Goal: Find specific page/section: Find specific page/section

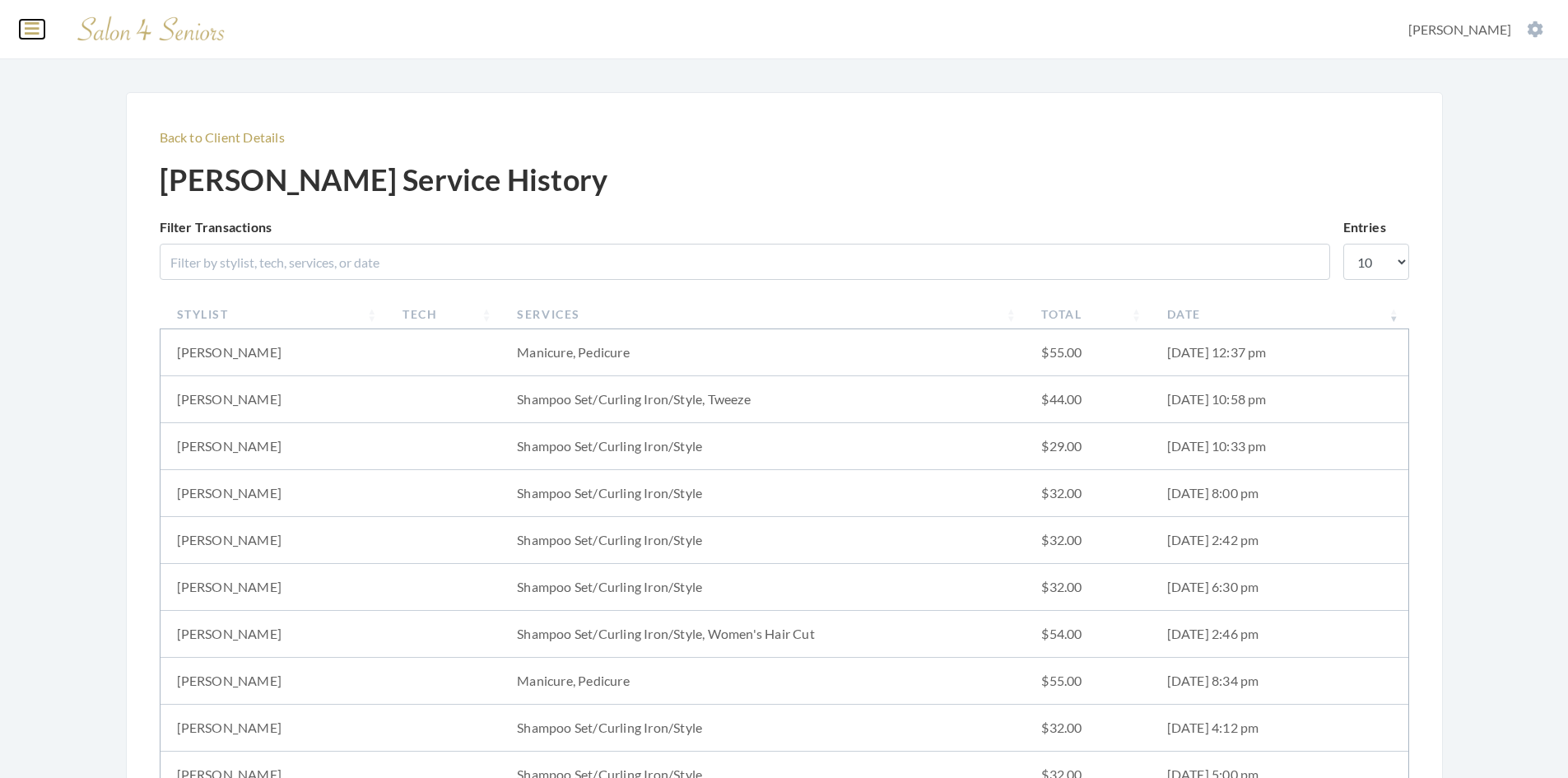
click at [34, 30] on icon at bounding box center [32, 29] width 15 height 17
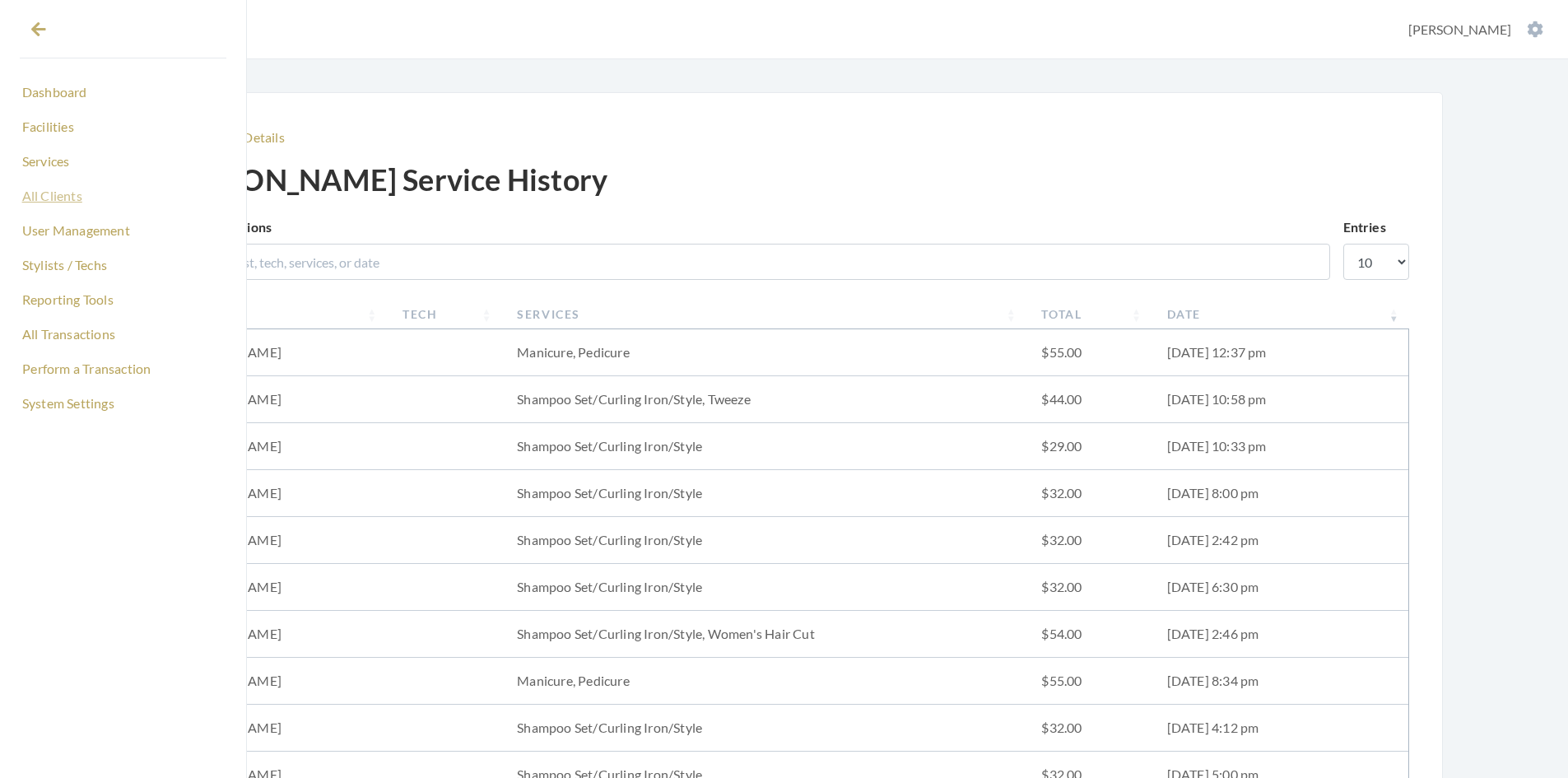
click at [63, 184] on link "All Clients" at bounding box center [123, 196] width 207 height 28
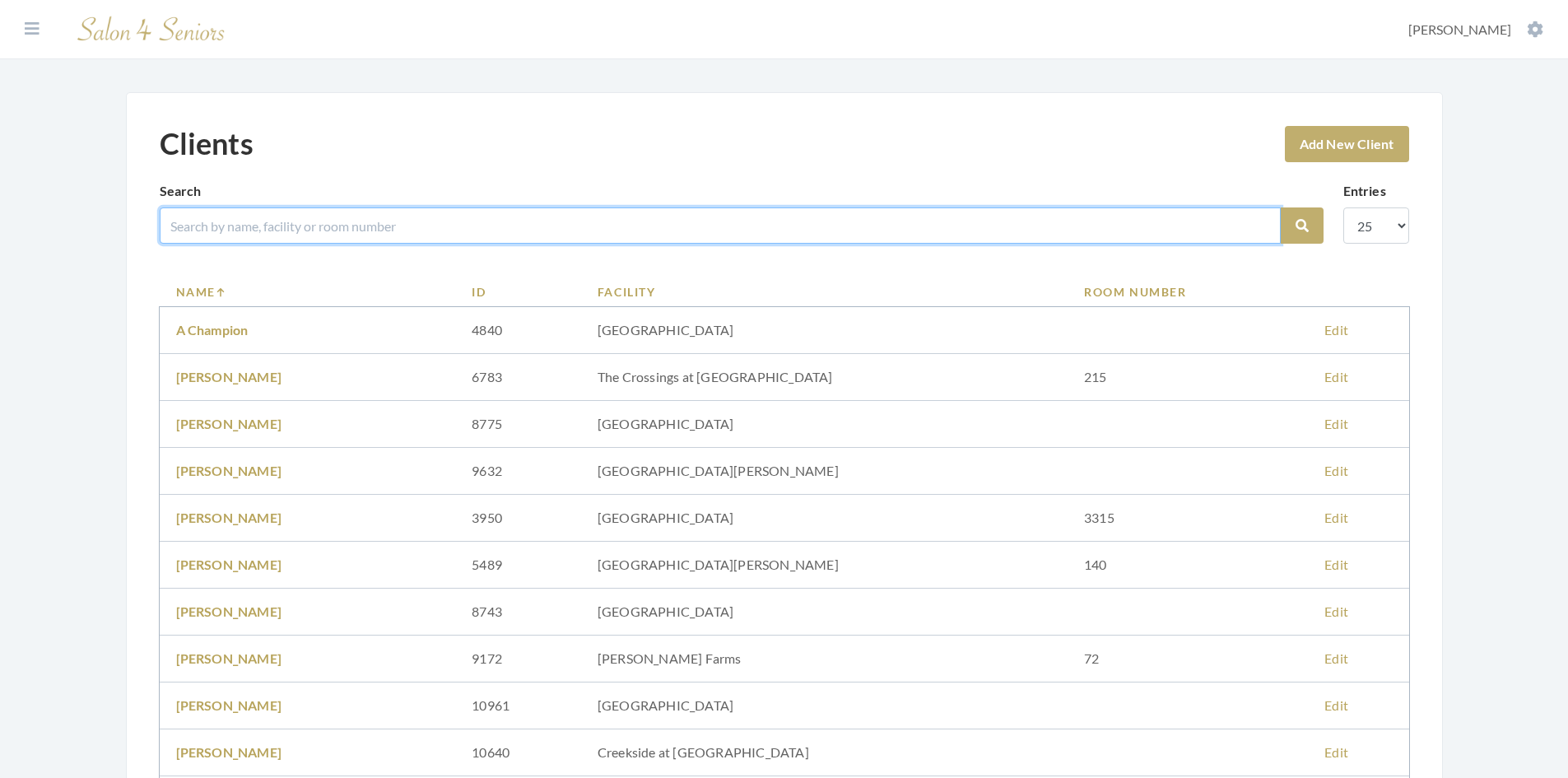
click at [212, 220] on input "search" at bounding box center [720, 226] width 1121 height 36
type input "schm"
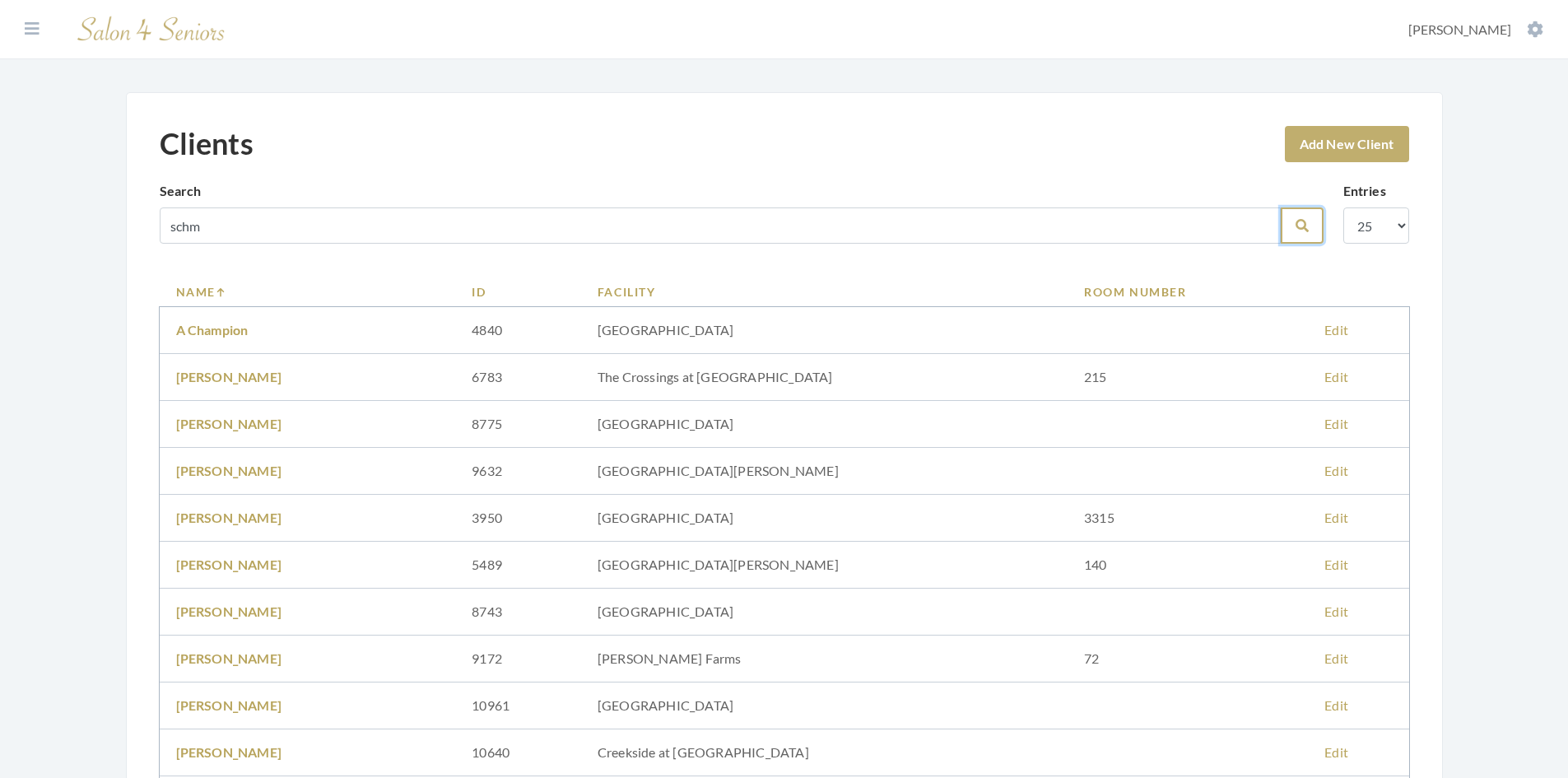
click at [1299, 231] on icon "submit" at bounding box center [1303, 226] width 13 height 13
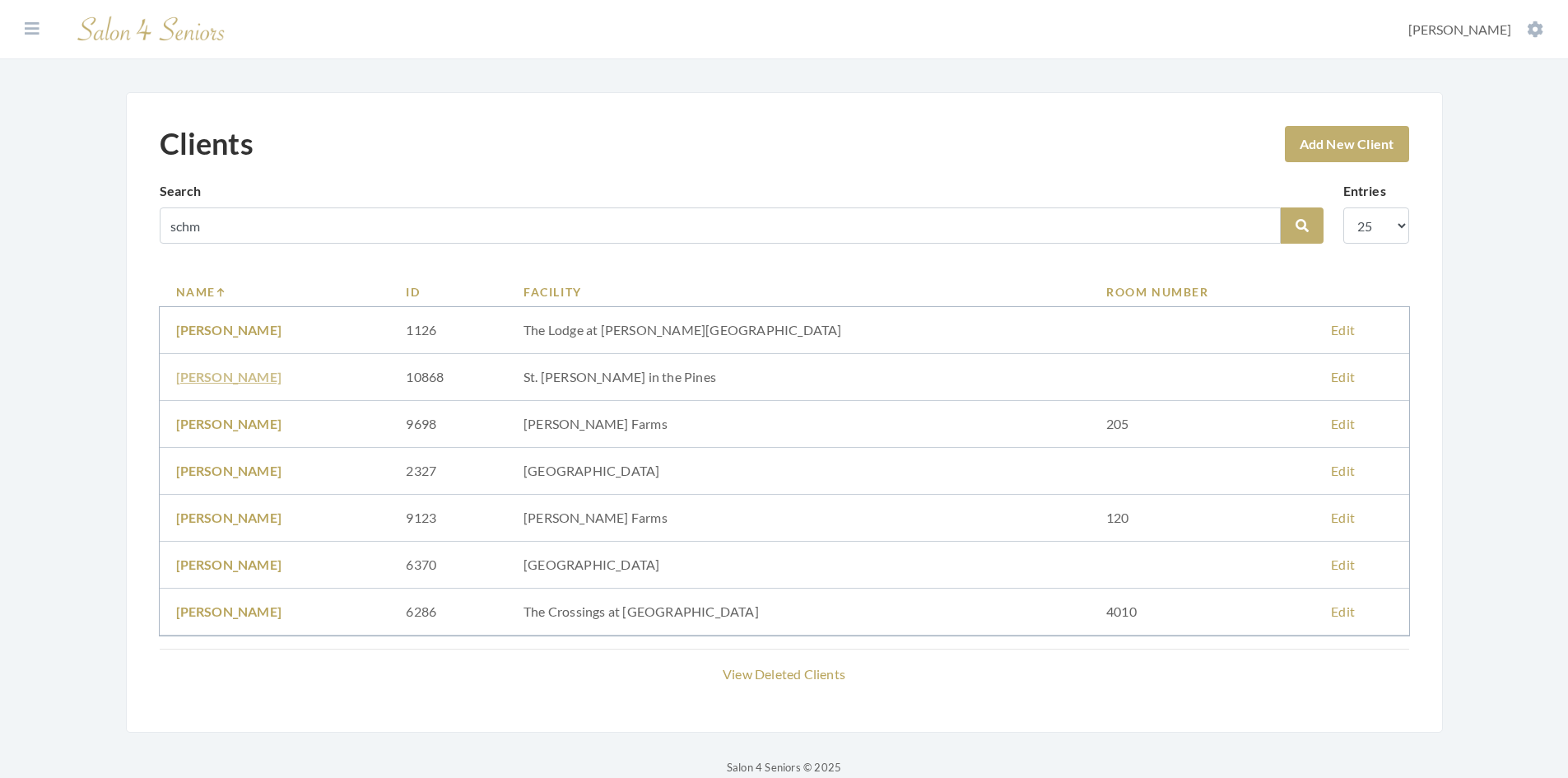
click at [218, 382] on link "Lydia Schmalz" at bounding box center [229, 376] width 106 height 16
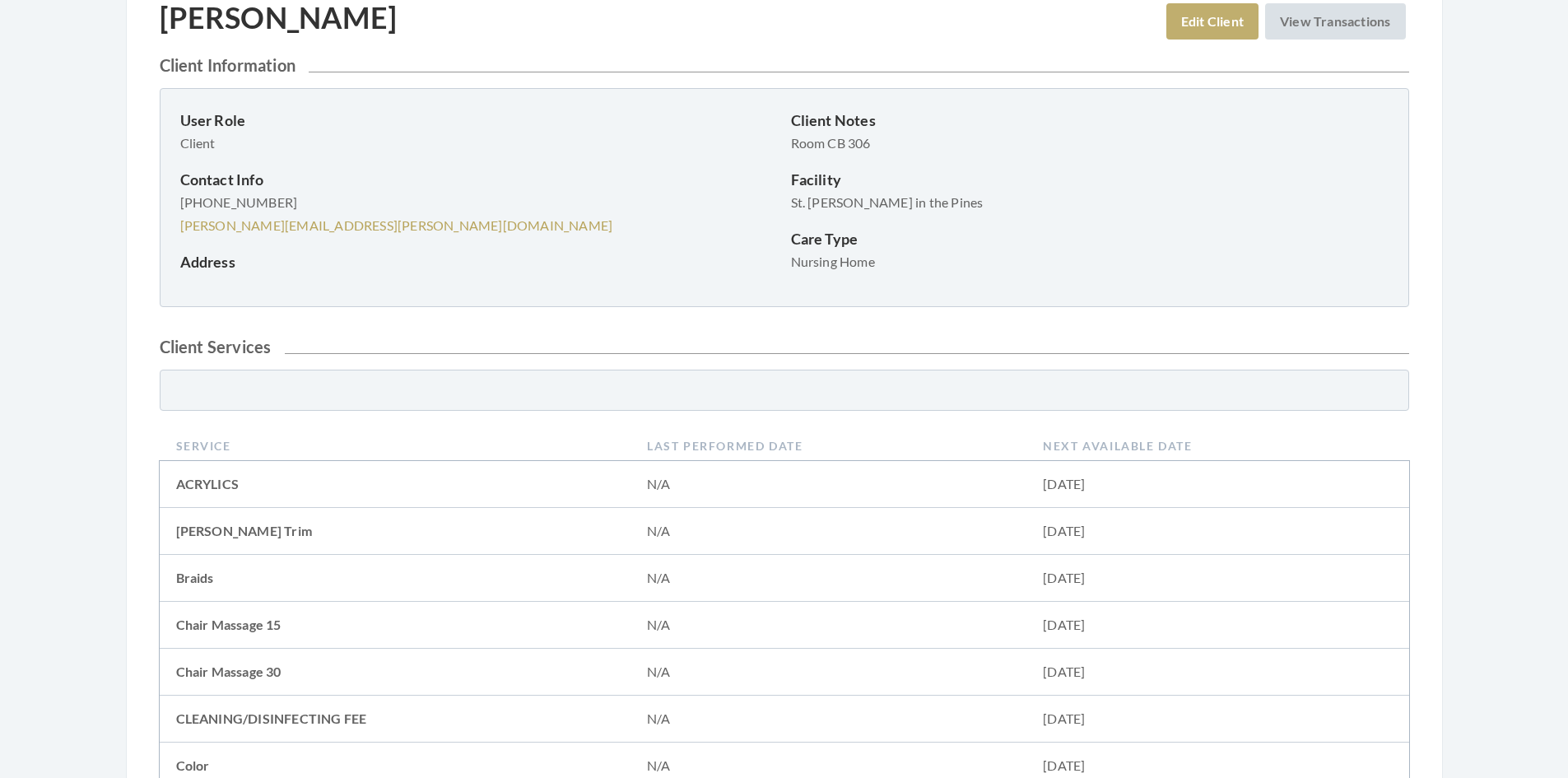
scroll to position [83, 0]
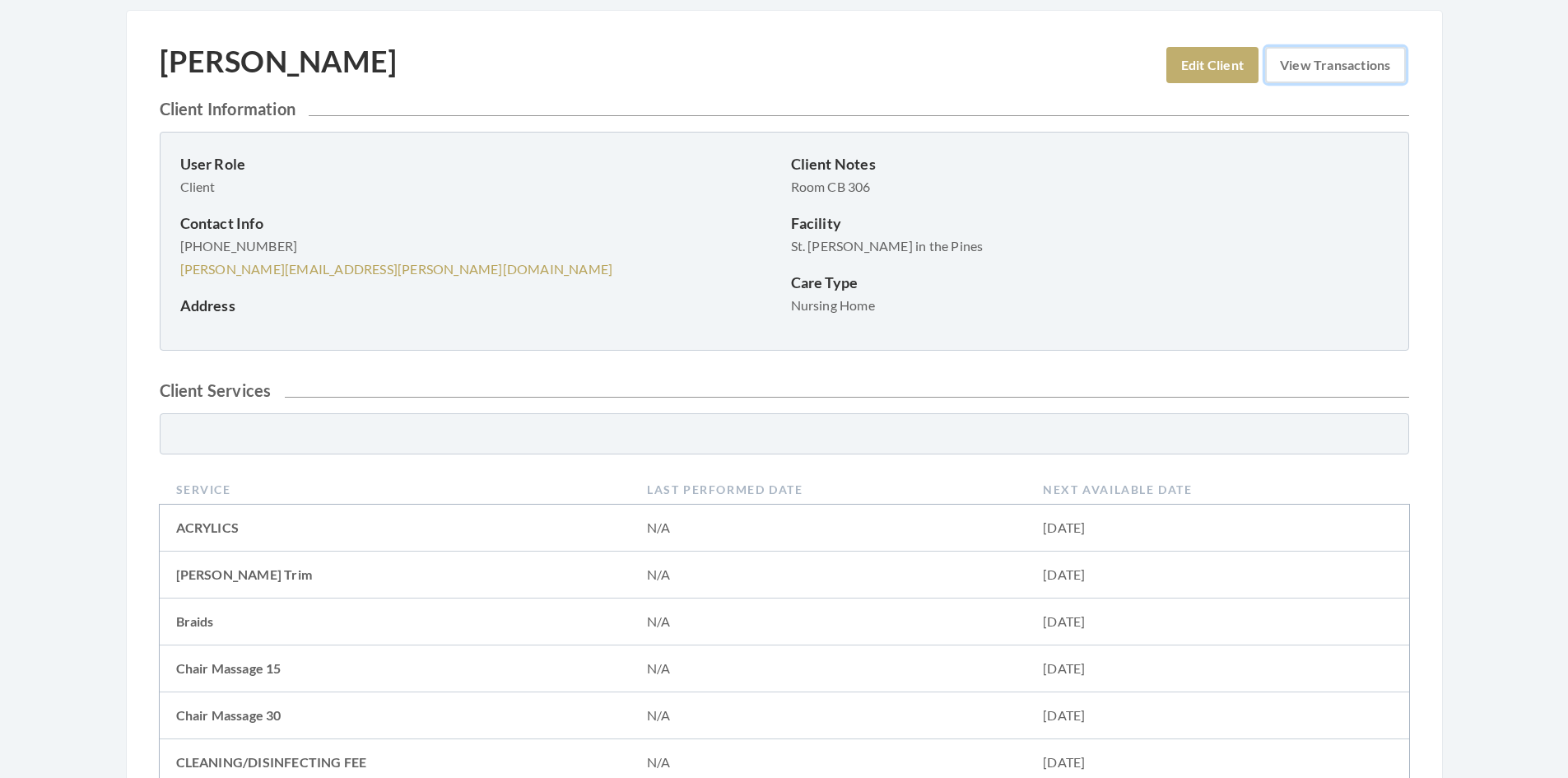
click at [1318, 73] on link "View Transactions" at bounding box center [1335, 65] width 140 height 36
